Goal: Transaction & Acquisition: Purchase product/service

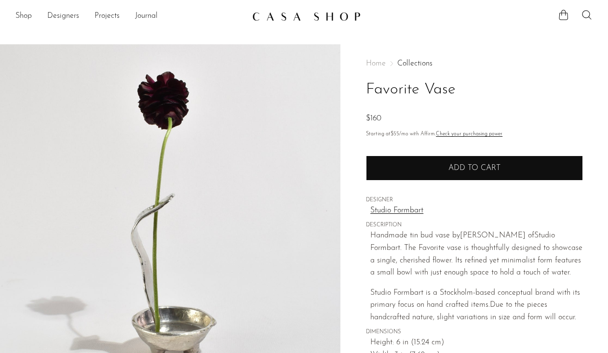
click at [410, 163] on button "Add to cart" at bounding box center [474, 168] width 217 height 25
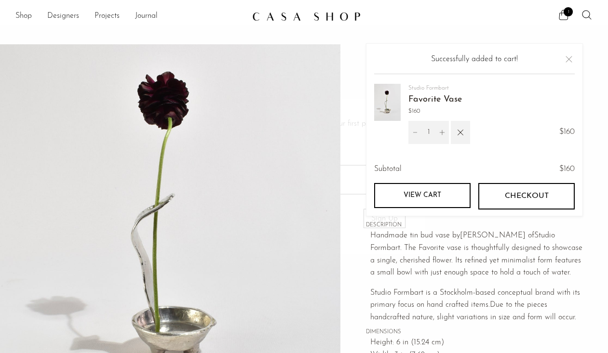
scroll to position [274, 0]
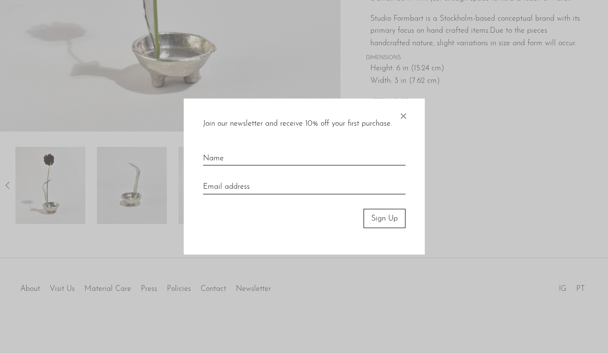
click at [332, 163] on input "text" at bounding box center [304, 155] width 202 height 21
click at [318, 156] on input "text" at bounding box center [304, 155] width 202 height 21
type input "s"
type input "[PERSON_NAME]"
click at [299, 189] on input "email" at bounding box center [304, 183] width 202 height 21
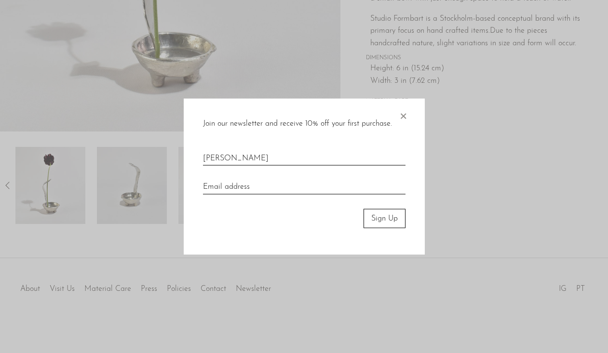
type input "[PERSON_NAME][EMAIL_ADDRESS][DOMAIN_NAME]"
click at [374, 217] on button "Sign Up" at bounding box center [385, 218] width 42 height 19
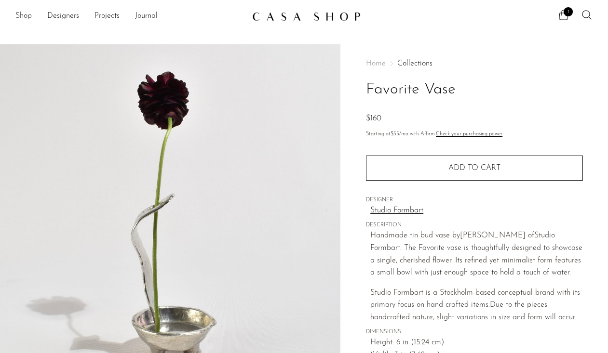
click at [563, 13] on icon at bounding box center [564, 15] width 12 height 12
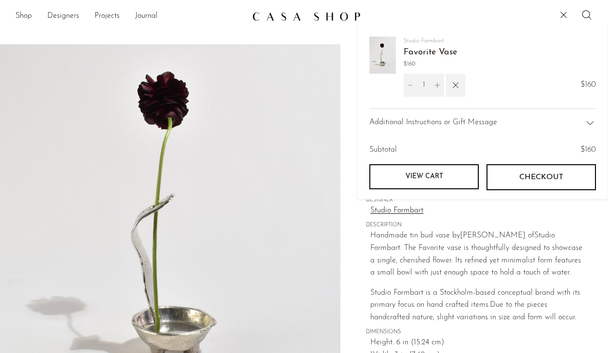
click at [518, 171] on button "Checkout" at bounding box center [540, 177] width 109 height 26
